Goal: Task Accomplishment & Management: Use online tool/utility

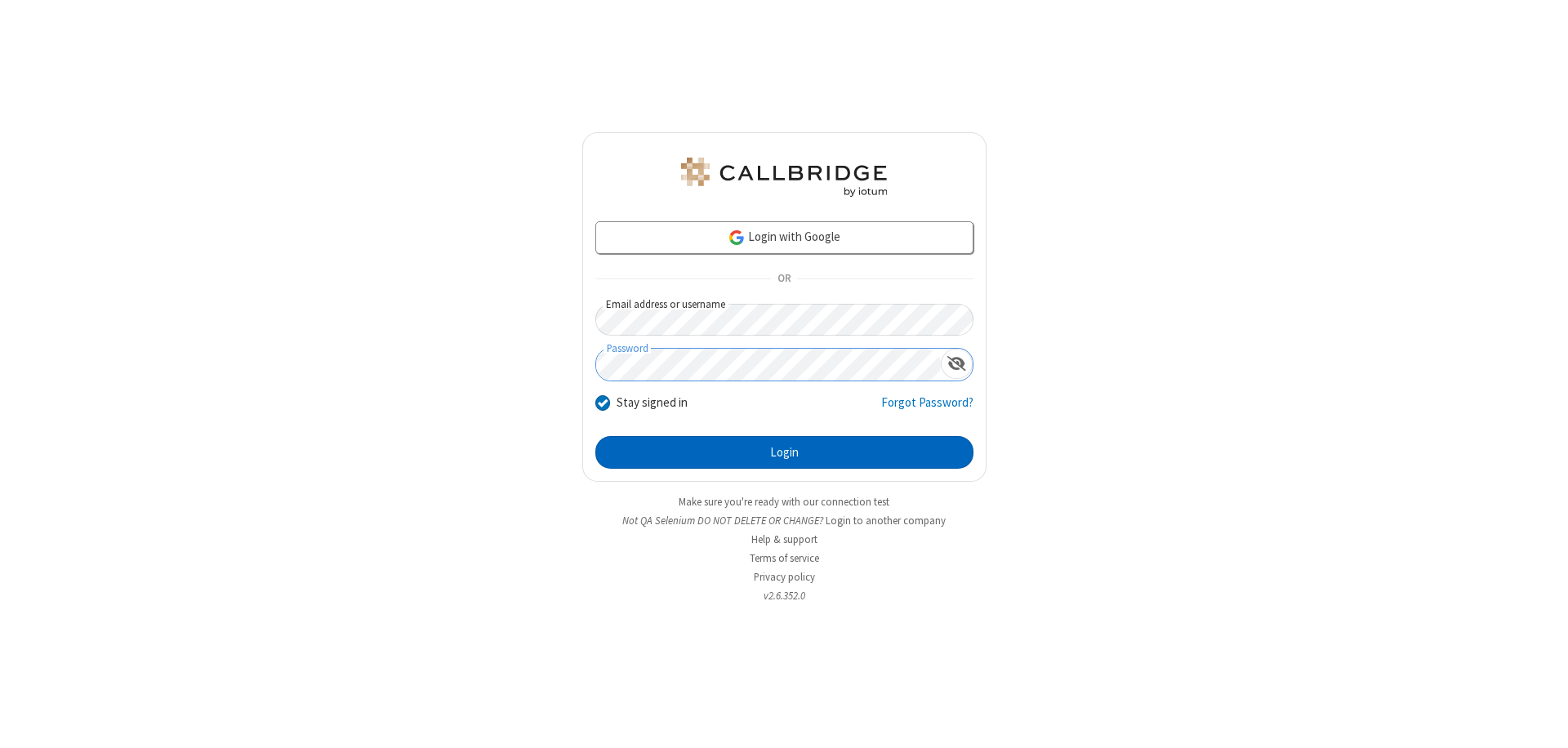
click at [784, 453] on button "Login" at bounding box center [784, 453] width 378 height 33
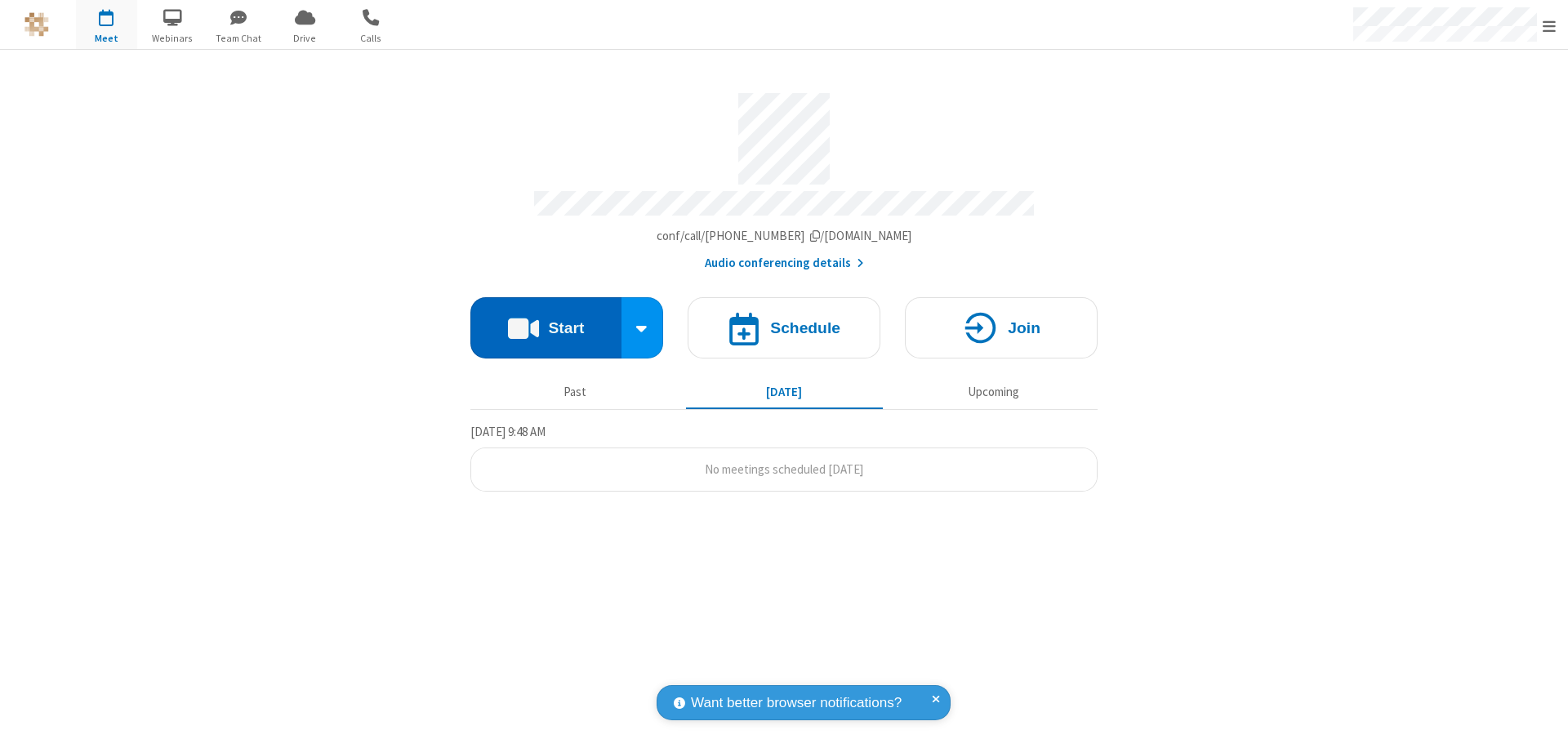
click at [545, 320] on button "Start" at bounding box center [545, 328] width 151 height 62
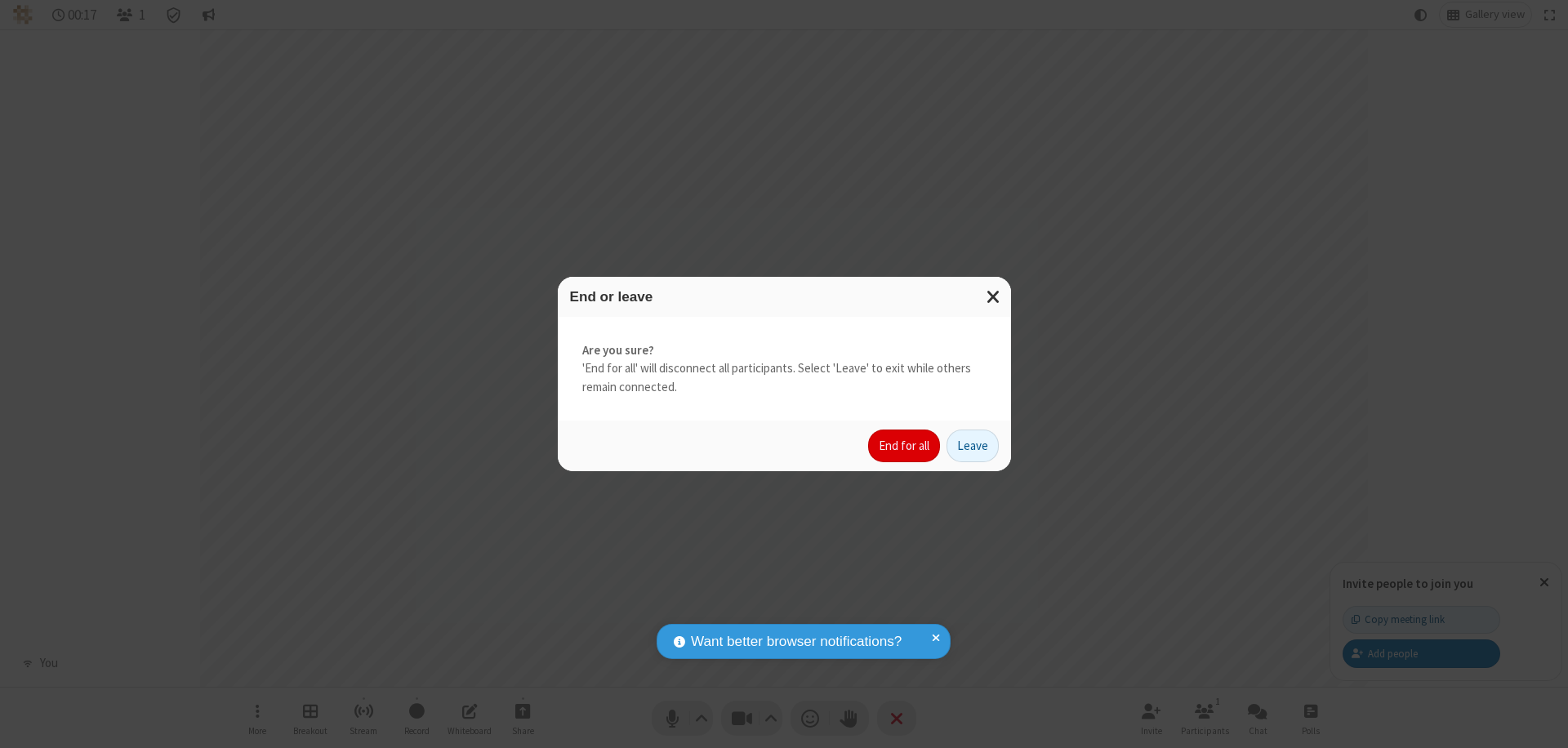
click at [905, 446] on button "End for all" at bounding box center [904, 445] width 72 height 33
